Goal: Information Seeking & Learning: Learn about a topic

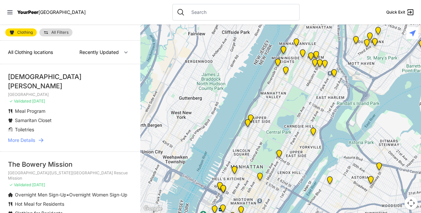
click at [351, 90] on div at bounding box center [280, 118] width 281 height 189
drag, startPoint x: 135, startPoint y: 54, endPoint x: 136, endPoint y: 62, distance: 8.0
click at [136, 62] on div "All Clothing locations Nearby Recently Updated Most Services St. James' Church …" at bounding box center [70, 127] width 140 height 172
click at [30, 137] on span "More Details" at bounding box center [21, 140] width 27 height 7
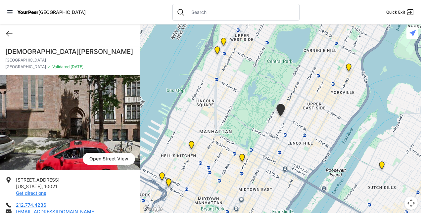
click at [6, 12] on nav "YourPeer NYC Quick Exit" at bounding box center [210, 12] width 421 height 24
click at [46, 9] on div "YourPeer NYC" at bounding box center [46, 12] width 79 height 7
click at [34, 11] on span "YourPeer" at bounding box center [27, 12] width 21 height 6
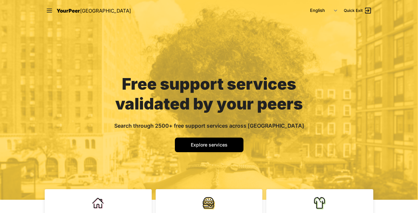
drag, startPoint x: 416, startPoint y: 26, endPoint x: 421, endPoint y: 38, distance: 12.7
click at [417, 38] on html "Close panel YourPeer NYC Quick Exit Single Adult Families Soup Kitchen Food Pan…" at bounding box center [209, 106] width 418 height 213
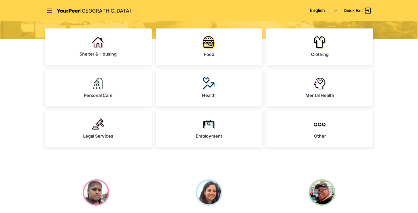
scroll to position [162, 0]
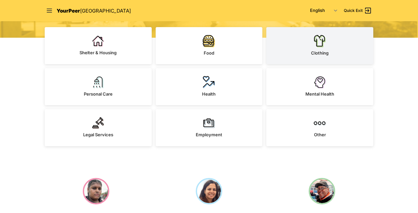
click at [327, 33] on link "Clothing" at bounding box center [319, 45] width 107 height 37
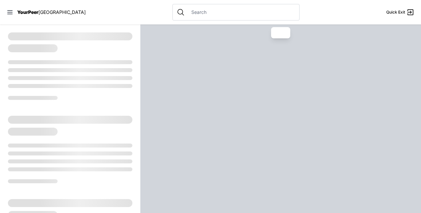
click at [251, 11] on input "text" at bounding box center [241, 12] width 108 height 7
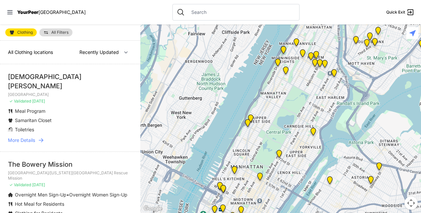
click at [40, 43] on div "All Clothing locations Nearby Recently Updated Most Services" at bounding box center [70, 53] width 140 height 24
click at [46, 34] on img at bounding box center [45, 32] width 5 height 5
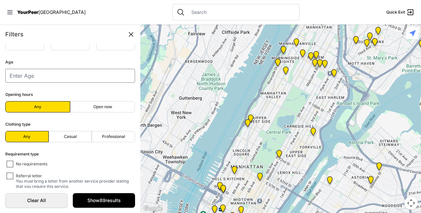
scroll to position [139, 0]
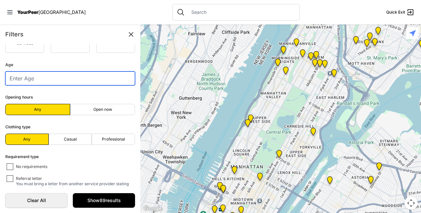
click at [82, 74] on input "number" at bounding box center [70, 79] width 130 height 14
click at [124, 79] on input "0" at bounding box center [70, 79] width 130 height 14
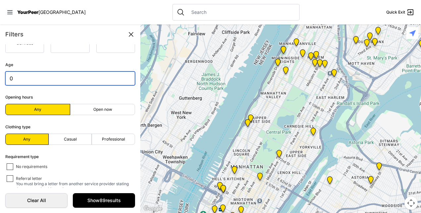
click at [124, 79] on input "0" at bounding box center [70, 79] width 130 height 14
click at [123, 77] on input "1" at bounding box center [70, 79] width 130 height 14
click at [123, 77] on input "2" at bounding box center [70, 79] width 130 height 14
click at [123, 77] on input "15" at bounding box center [70, 79] width 130 height 14
click at [123, 77] on input "16" at bounding box center [70, 79] width 130 height 14
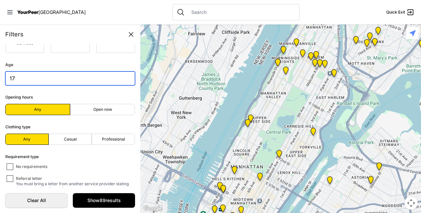
click at [123, 77] on input "17" at bounding box center [70, 79] width 130 height 14
type input "18"
click at [123, 77] on input "18" at bounding box center [70, 79] width 130 height 14
click at [95, 104] on label "Open now" at bounding box center [102, 109] width 65 height 11
click at [103, 110] on input "Open now" at bounding box center [103, 110] width 0 height 0
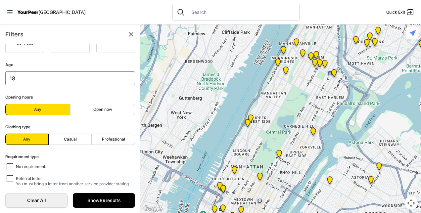
radio input "true"
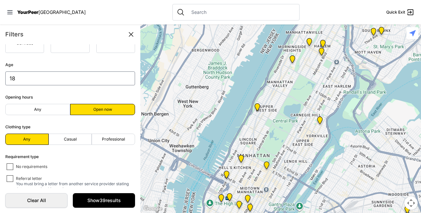
click at [70, 137] on span "Casual" at bounding box center [70, 139] width 13 height 5
click at [70, 139] on input "Casual" at bounding box center [70, 139] width 0 height 0
radio input "true"
select select "recentlyUpdated"
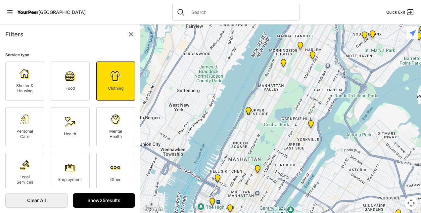
drag, startPoint x: 135, startPoint y: 82, endPoint x: 134, endPoint y: 95, distance: 12.3
click at [134, 95] on form "Service type Shelter & Housing Food Clothing Personal Care Health Mental Health…" at bounding box center [70, 116] width 140 height 144
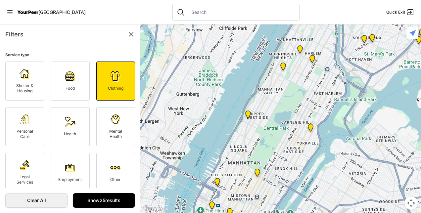
drag, startPoint x: 140, startPoint y: 97, endPoint x: 140, endPoint y: 101, distance: 4.3
click at [140, 101] on main "Filters Service type Shelter & Housing Food Clothing Personal Care Health Menta…" at bounding box center [210, 118] width 421 height 189
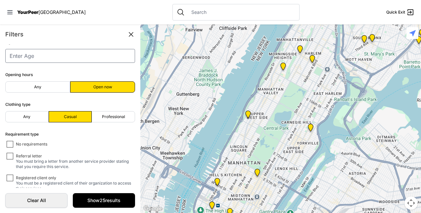
scroll to position [170, 0]
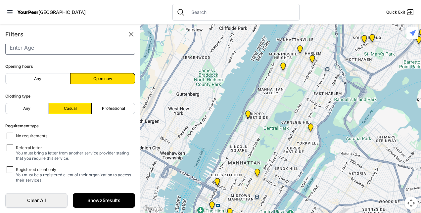
click at [111, 114] on form "Service type Shelter & Housing Food Clothing Personal Care Health Mental Health…" at bounding box center [70, 116] width 140 height 144
click at [106, 106] on span "Professional" at bounding box center [113, 108] width 23 height 5
click at [113, 109] on input "Professional" at bounding box center [113, 109] width 0 height 0
radio input "true"
select select "recentlyUpdated"
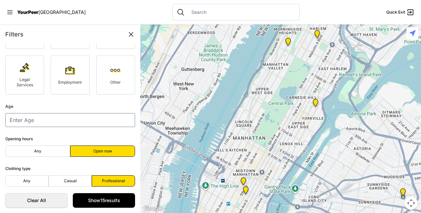
scroll to position [170, 0]
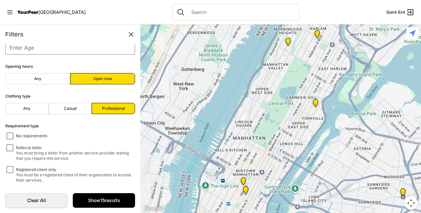
click at [11, 131] on fieldset "Requirement type No requirements Referral letter You must bring a letter from a…" at bounding box center [70, 152] width 130 height 61
click at [10, 137] on input "No requirements" at bounding box center [10, 136] width 7 height 7
click at [10, 134] on input "No requirements" at bounding box center [10, 136] width 7 height 7
checkbox input "false"
click at [7, 145] on input "Referral letter You must bring a letter from another service provider stating t…" at bounding box center [10, 148] width 7 height 7
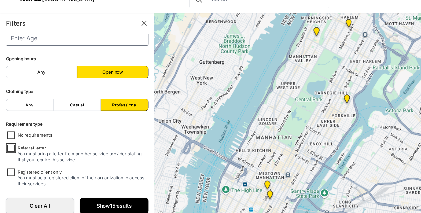
click at [11, 145] on input "Referral letter You must bring a letter from another service provider stating t…" at bounding box center [10, 148] width 7 height 7
checkbox input "false"
click at [106, 198] on link "Show 15 results" at bounding box center [104, 200] width 62 height 15
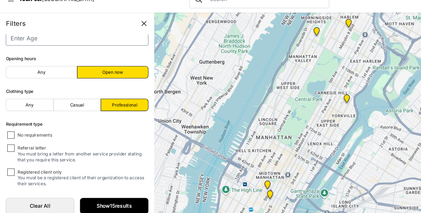
click at [106, 198] on link "Show 15 results" at bounding box center [104, 200] width 62 height 15
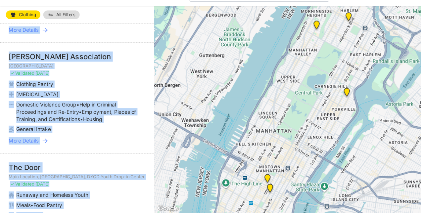
scroll to position [259, 0]
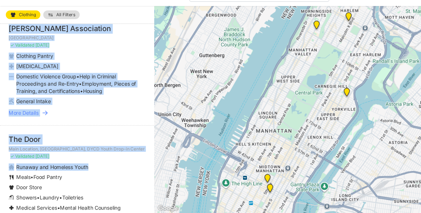
drag, startPoint x: 106, startPoint y: 198, endPoint x: 99, endPoint y: 171, distance: 28.1
click at [98, 69] on li "Osborne Association Brooklyn ✓ Validated 3 months ago Clothing Pantry Harm Redu…" at bounding box center [70, 82] width 140 height 101
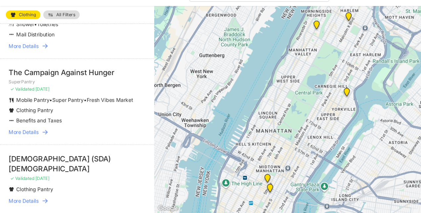
scroll to position [680, 0]
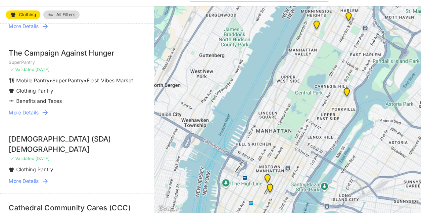
click at [34, 124] on span "More Details" at bounding box center [21, 121] width 27 height 7
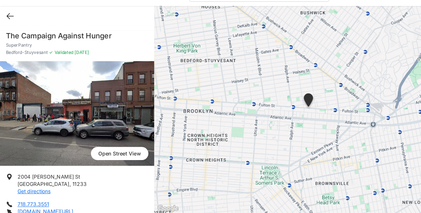
click at [8, 32] on icon at bounding box center [9, 34] width 8 height 8
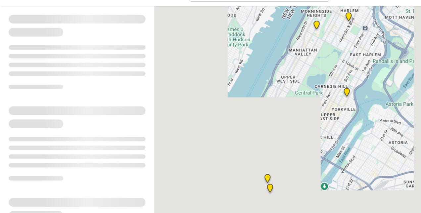
select select "recentlyUpdated"
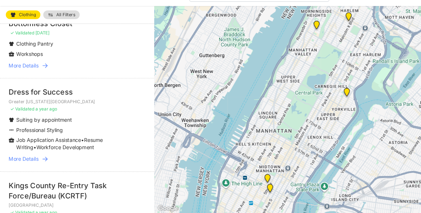
scroll to position [941, 0]
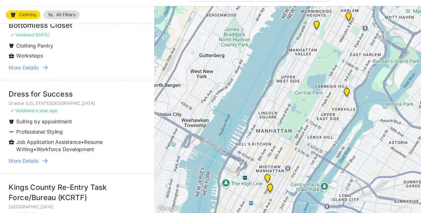
click at [51, 109] on div "Dress for Success" at bounding box center [70, 104] width 124 height 9
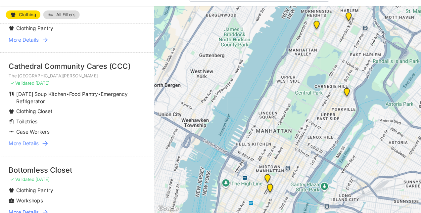
scroll to position [811, 0]
